Goal: Information Seeking & Learning: Stay updated

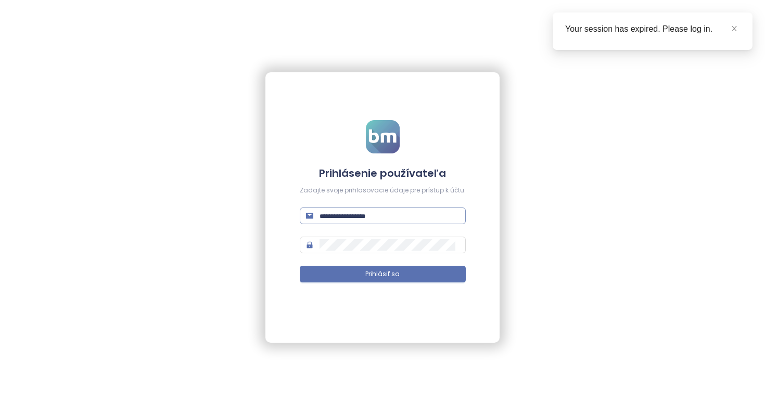
click at [350, 212] on input "text" at bounding box center [389, 215] width 140 height 11
click at [732, 29] on icon "close" at bounding box center [733, 28] width 7 height 7
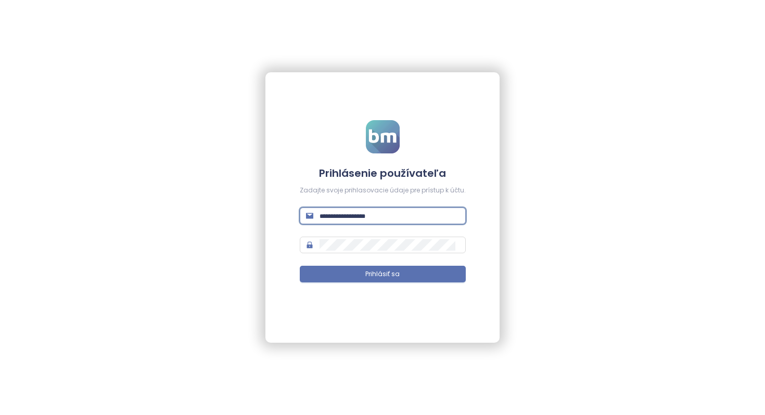
click at [351, 214] on input "text" at bounding box center [389, 215] width 140 height 11
click at [383, 221] on input "text" at bounding box center [389, 215] width 140 height 11
click at [345, 219] on input "text" at bounding box center [389, 215] width 140 height 11
click at [387, 213] on input "text" at bounding box center [389, 215] width 140 height 11
type input "**********"
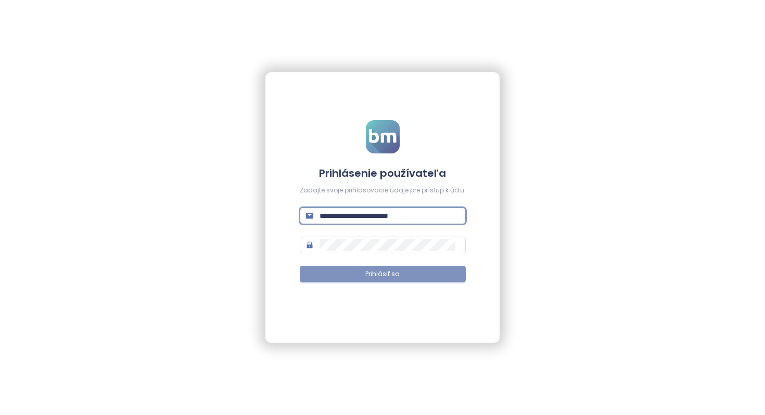
click at [413, 272] on button "Prihlásiť sa" at bounding box center [383, 274] width 166 height 17
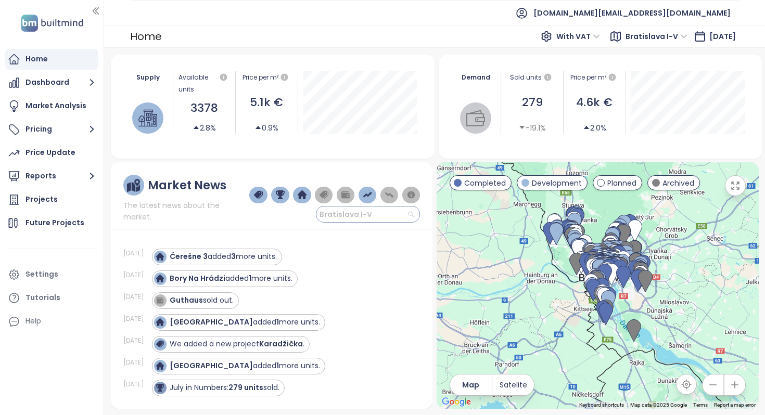
click at [400, 207] on input "search" at bounding box center [368, 215] width 92 height 16
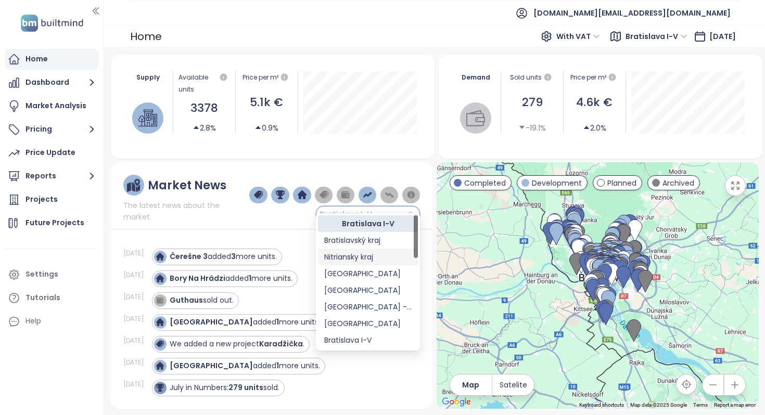
click at [378, 255] on div "Nitriansky kraj" at bounding box center [367, 256] width 87 height 11
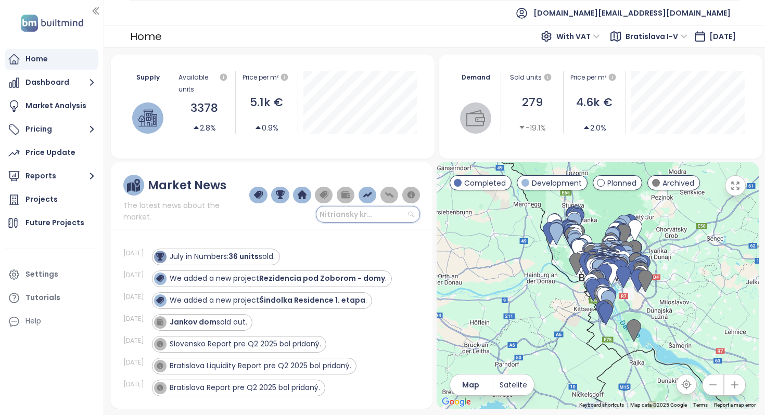
click at [391, 207] on input "search" at bounding box center [368, 215] width 92 height 16
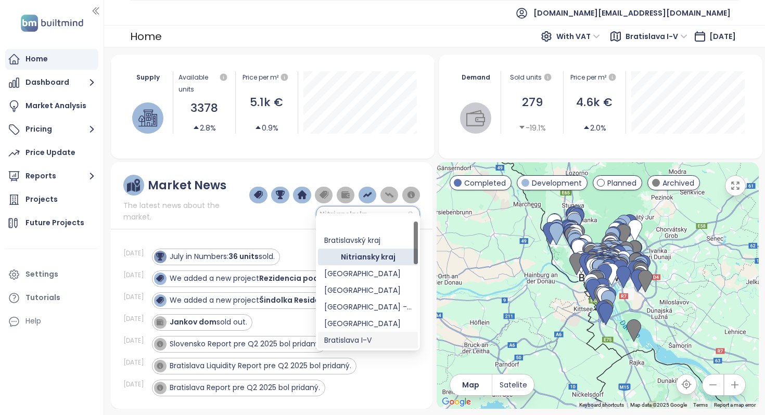
scroll to position [20, 0]
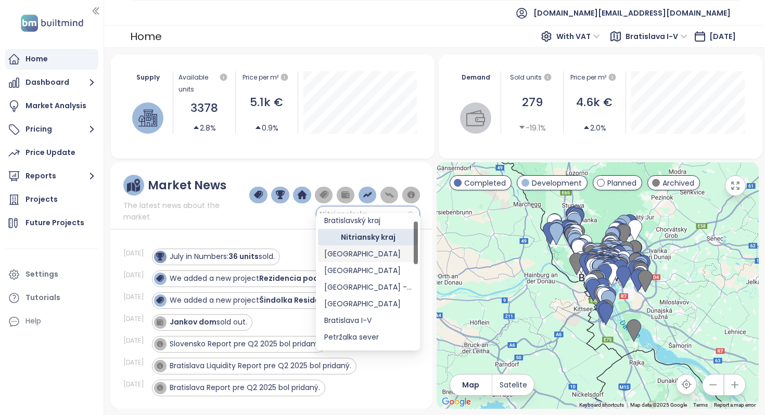
click at [362, 251] on div "[GEOGRAPHIC_DATA]" at bounding box center [367, 253] width 87 height 11
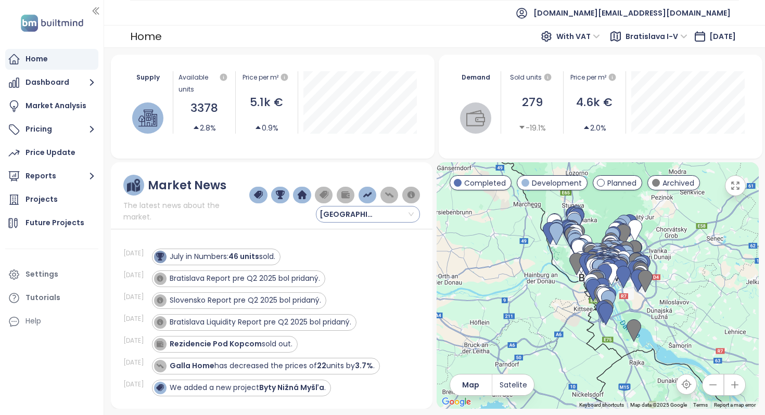
click at [396, 207] on input "search" at bounding box center [368, 215] width 92 height 16
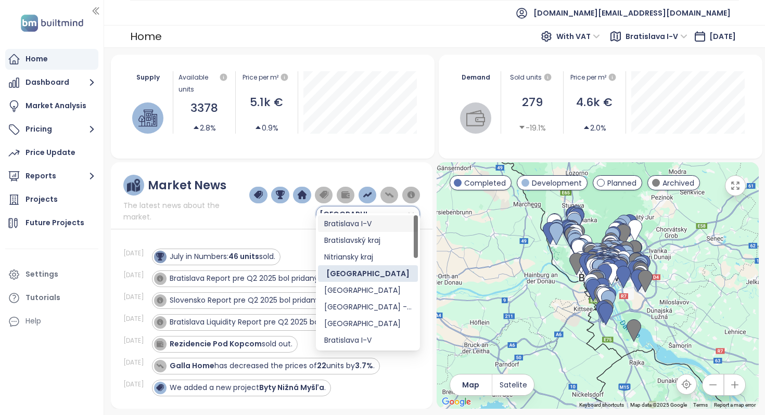
click at [227, 204] on span "The latest news about the market." at bounding box center [186, 211] width 126 height 23
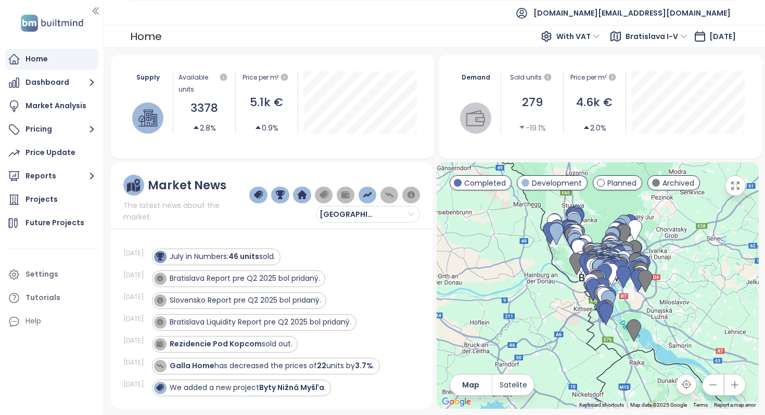
click at [268, 215] on div "Market News The latest news about the market. Košický kraj [DATE] July in Numbe…" at bounding box center [272, 285] width 322 height 247
click at [345, 207] on span "[GEOGRAPHIC_DATA]" at bounding box center [350, 215] width 62 height 16
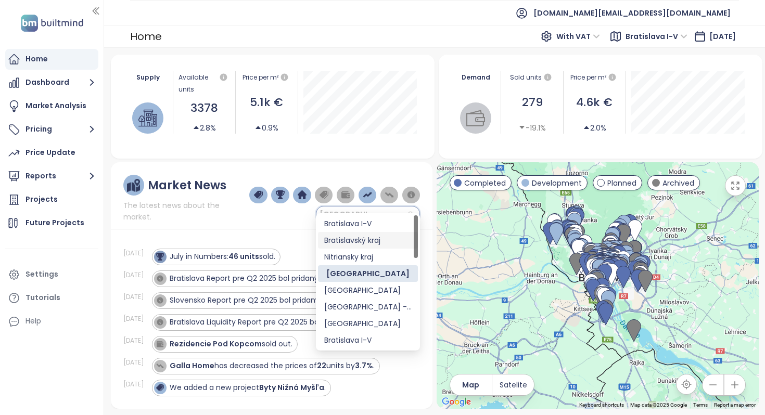
click at [371, 235] on div "Bratislavský kraj" at bounding box center [367, 240] width 87 height 11
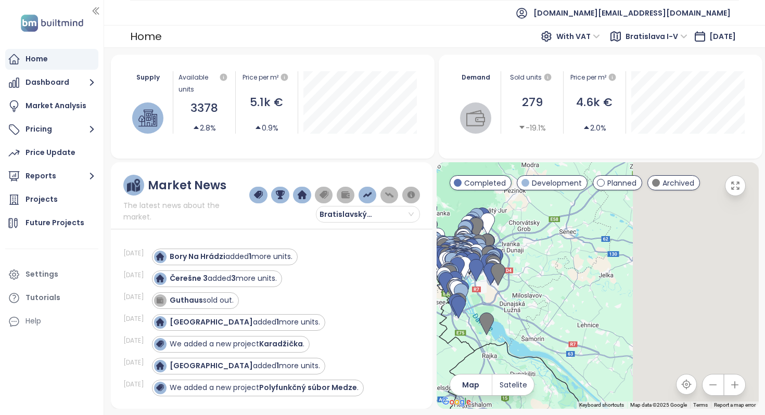
drag, startPoint x: 699, startPoint y: 294, endPoint x: 568, endPoint y: 256, distance: 136.6
click at [484, 258] on div at bounding box center [597, 285] width 322 height 247
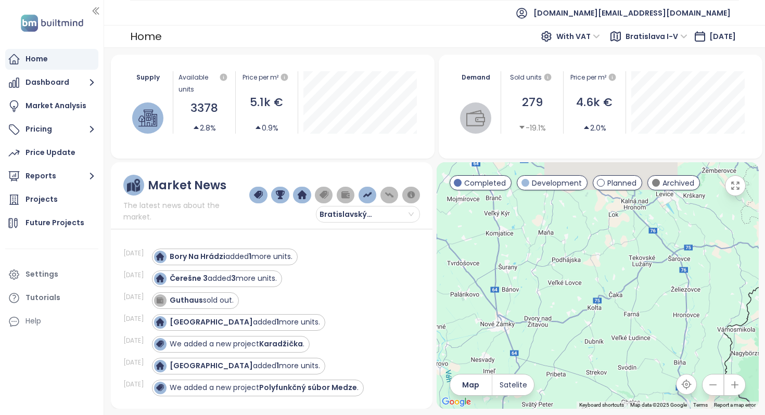
drag, startPoint x: 606, startPoint y: 296, endPoint x: 583, endPoint y: 346, distance: 55.2
click at [583, 346] on div at bounding box center [597, 285] width 322 height 247
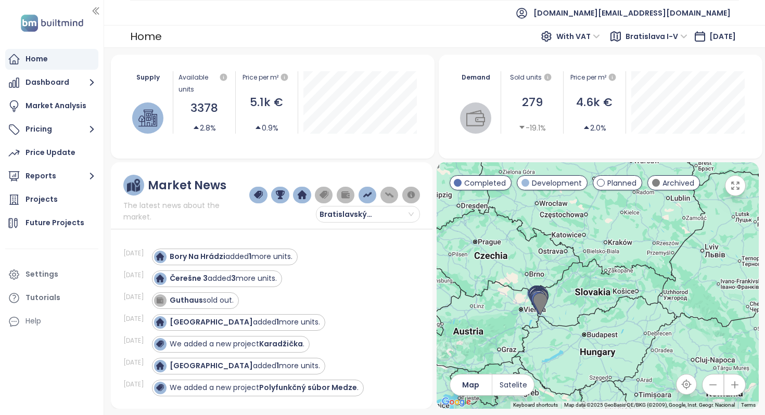
drag, startPoint x: 671, startPoint y: 259, endPoint x: 593, endPoint y: 294, distance: 85.5
click at [593, 294] on div at bounding box center [597, 285] width 322 height 247
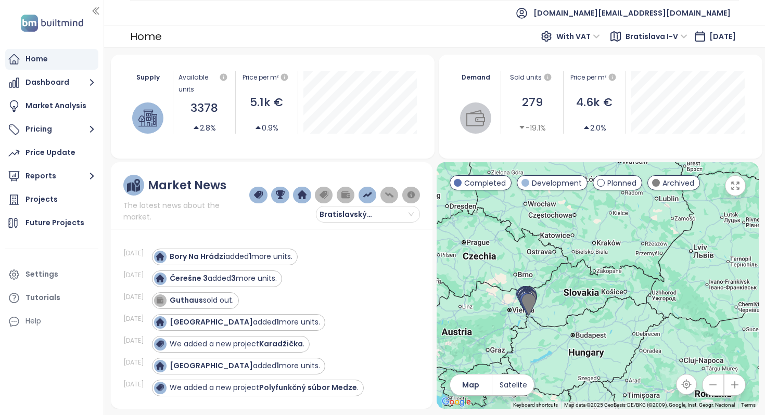
click at [630, 286] on div at bounding box center [597, 285] width 322 height 247
